Goal: Information Seeking & Learning: Find specific fact

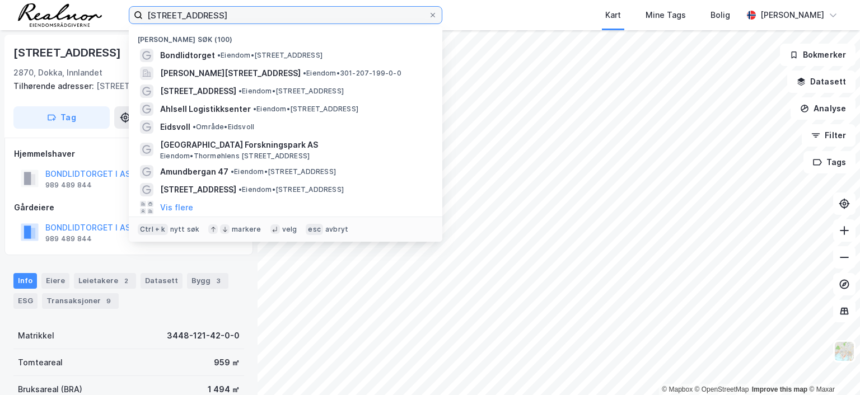
click at [230, 12] on input "[STREET_ADDRESS]" at bounding box center [285, 15] width 285 height 17
drag, startPoint x: 230, startPoint y: 15, endPoint x: 72, endPoint y: 8, distance: 158.6
click at [72, 8] on div "[STREET_ADDRESS],dokka Nylige søk (100) Bondlidtorget • Eiendom • [STREET_ADDRE…" at bounding box center [430, 15] width 860 height 30
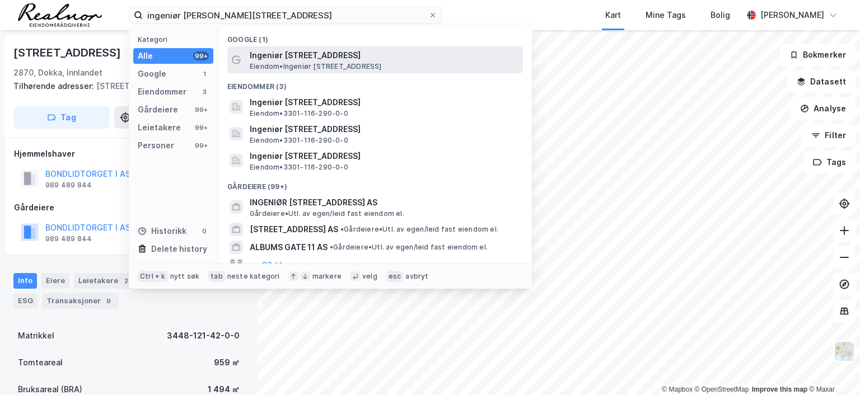
click at [329, 62] on span "Eiendom • [STREET_ADDRESS]" at bounding box center [316, 66] width 132 height 9
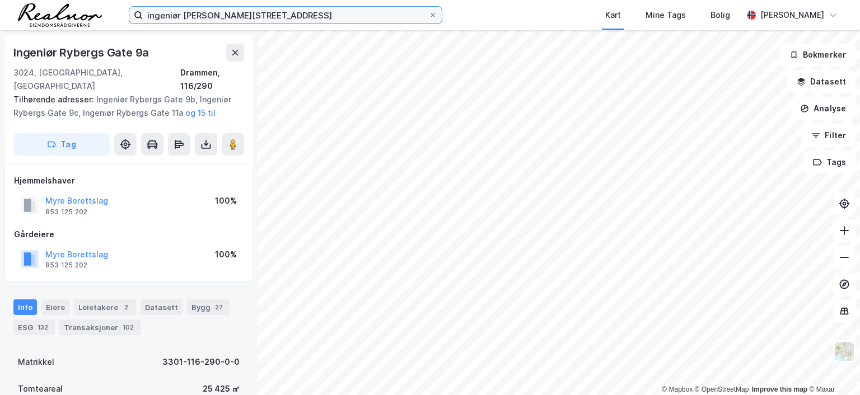
click at [251, 16] on input "ingeniør [PERSON_NAME][STREET_ADDRESS]" at bounding box center [285, 15] width 285 height 17
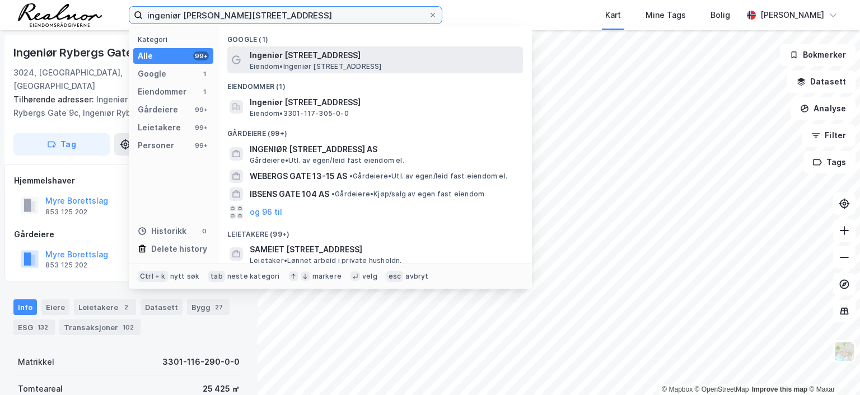
type input "ingeniør [PERSON_NAME][STREET_ADDRESS]"
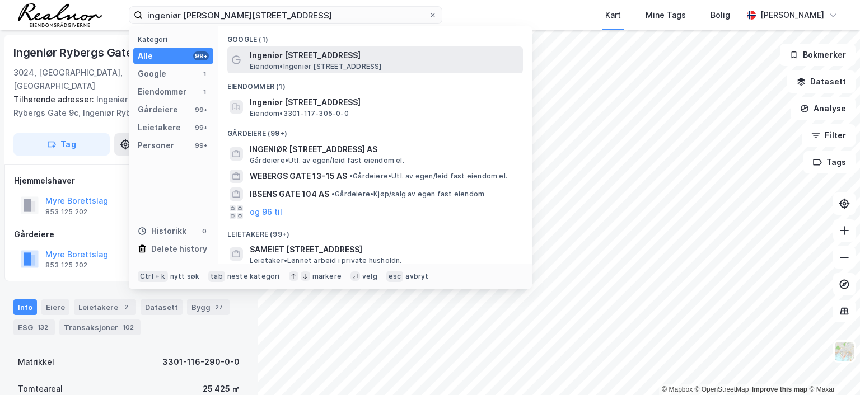
click at [294, 52] on span "Ingeniør [STREET_ADDRESS]" at bounding box center [384, 55] width 269 height 13
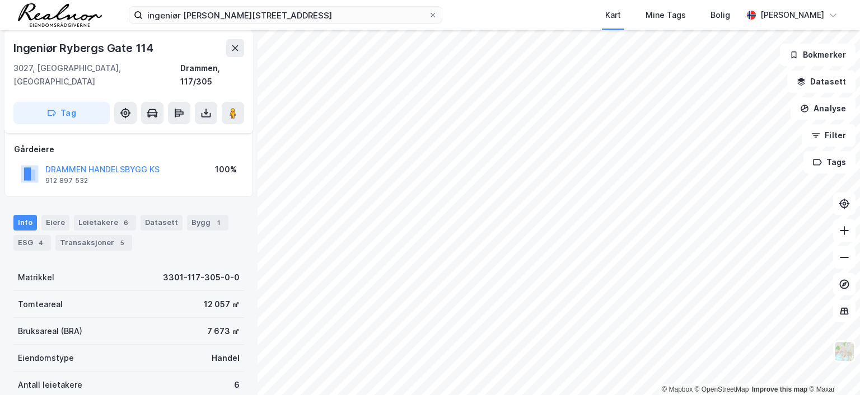
scroll to position [2, 0]
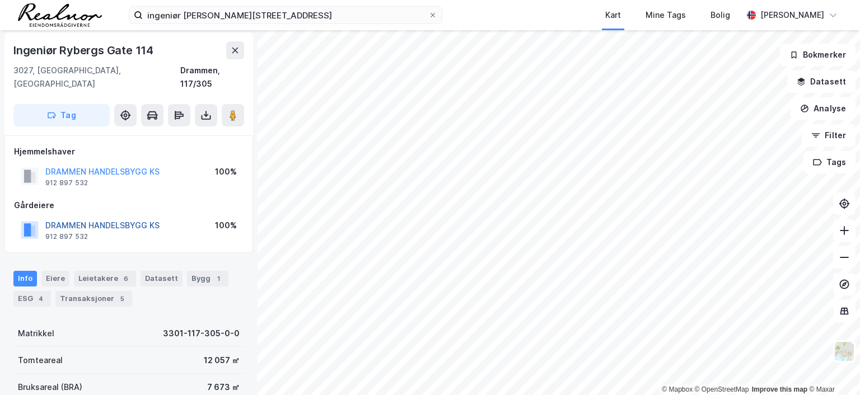
click at [0, 0] on button "DRAMMEN HANDELSBYGG KS" at bounding box center [0, 0] width 0 height 0
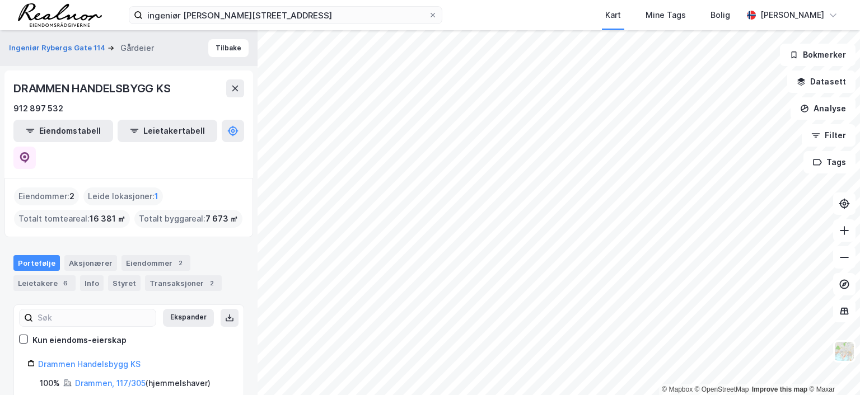
scroll to position [33, 0]
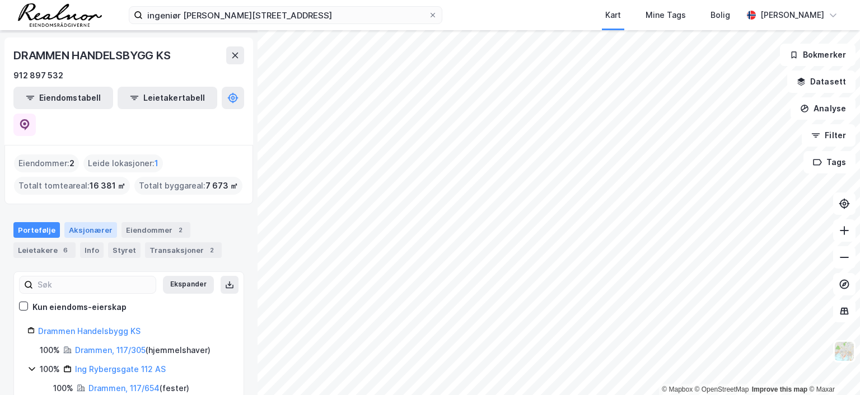
click at [95, 222] on div "Aksjonærer" at bounding box center [90, 230] width 53 height 16
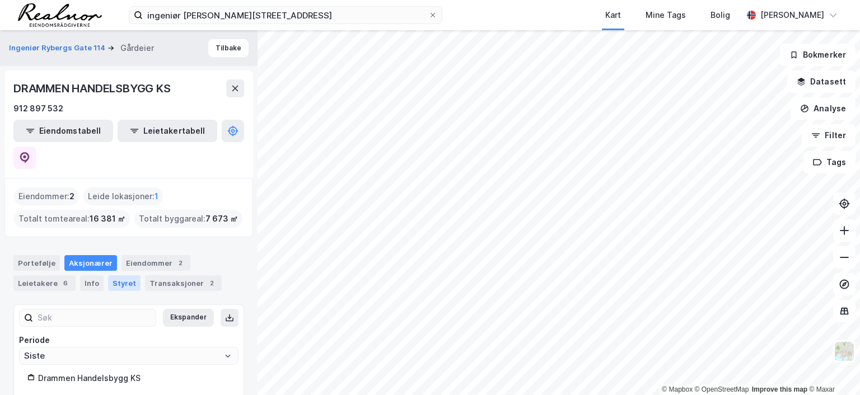
click at [119, 275] on div "Styret" at bounding box center [124, 283] width 32 height 16
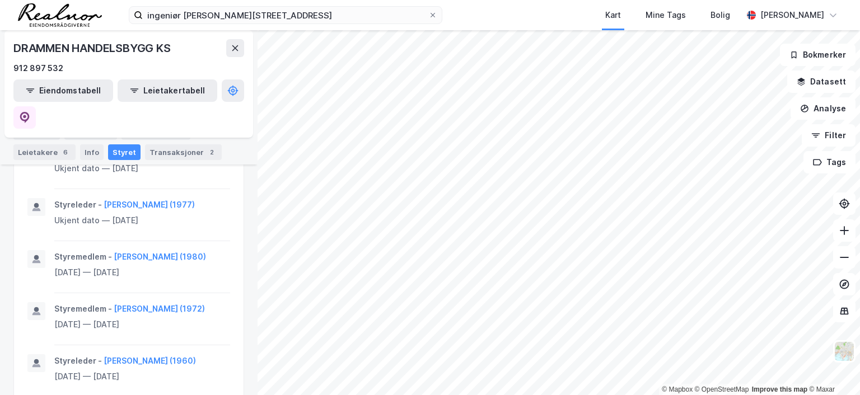
scroll to position [504, 0]
